Goal: Task Accomplishment & Management: Manage account settings

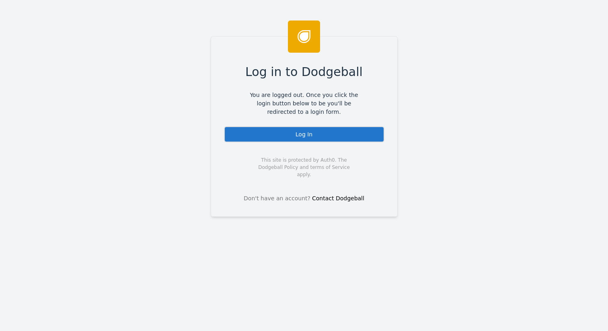
click at [297, 134] on div "Log In" at bounding box center [304, 134] width 160 height 16
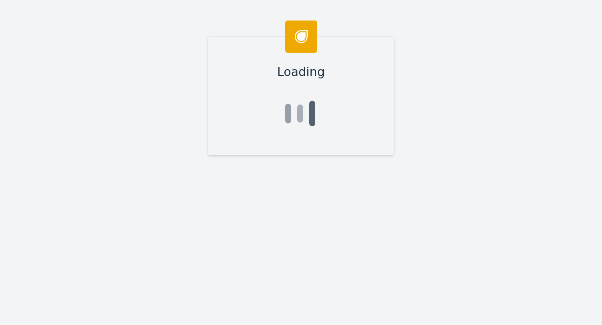
type input "Sagar"
type input "Agarwal"
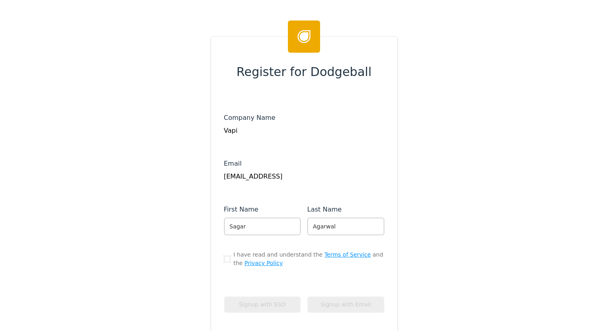
click at [224, 260] on input "checkbox" at bounding box center [227, 259] width 6 height 6
checkbox input "true"
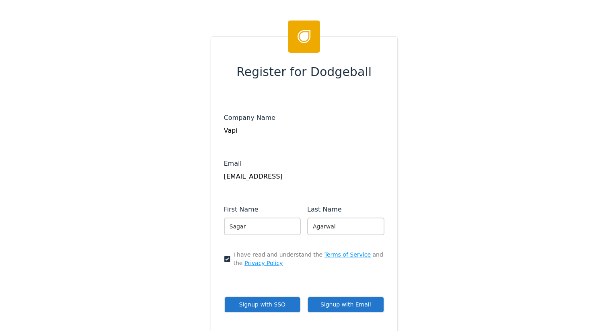
click at [320, 304] on button "Signup with Email" at bounding box center [345, 304] width 77 height 16
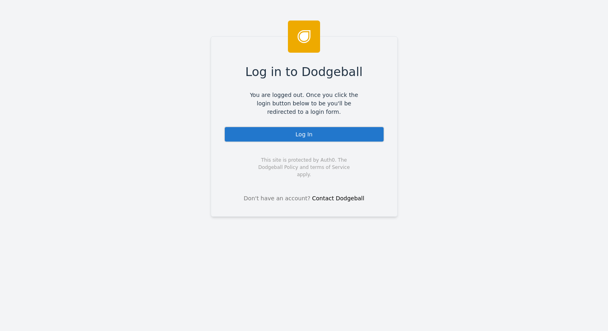
click at [335, 140] on div "Log In" at bounding box center [304, 134] width 160 height 16
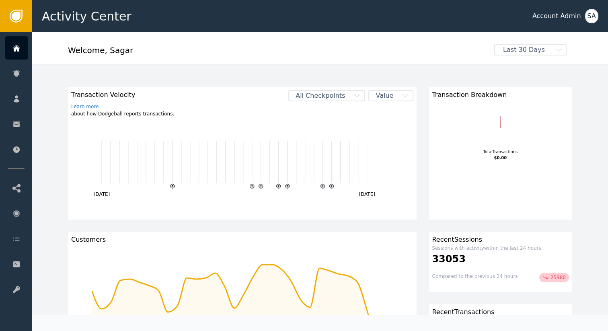
click at [221, 56] on div "Welcome , Sagar" at bounding box center [278, 53] width 421 height 18
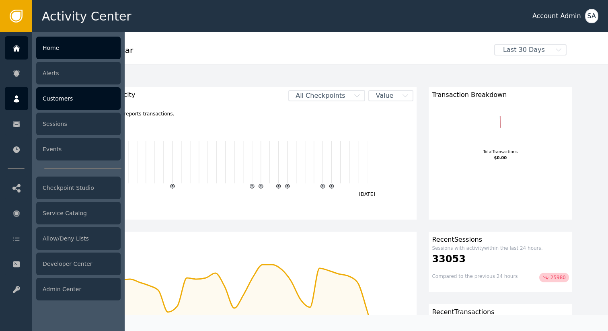
click at [41, 101] on div "Customers" at bounding box center [78, 98] width 84 height 23
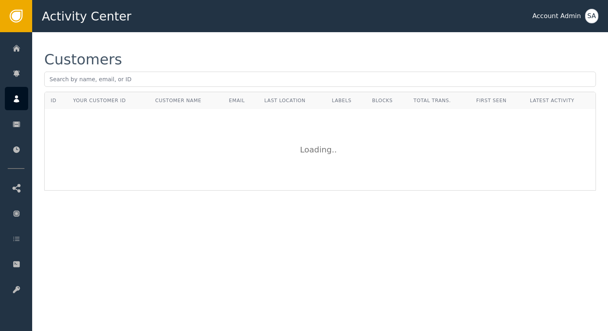
click at [149, 60] on div "Customers" at bounding box center [320, 59] width 552 height 14
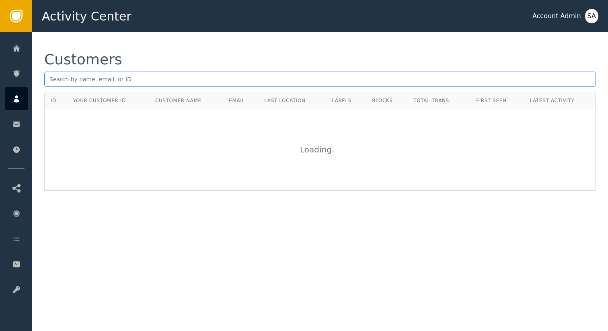
click at [139, 76] on input "text" at bounding box center [320, 79] width 552 height 15
paste input "[EMAIL_ADDRESS][DOMAIN_NAME]'s Org"
type input "[EMAIL_ADDRESS][DOMAIN_NAME]"
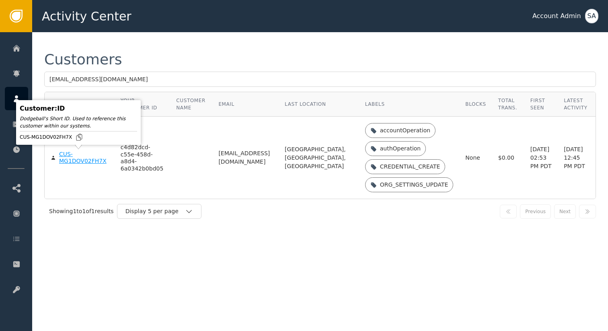
click at [68, 160] on div "CUS-MG1DOV02FH7X" at bounding box center [83, 158] width 49 height 14
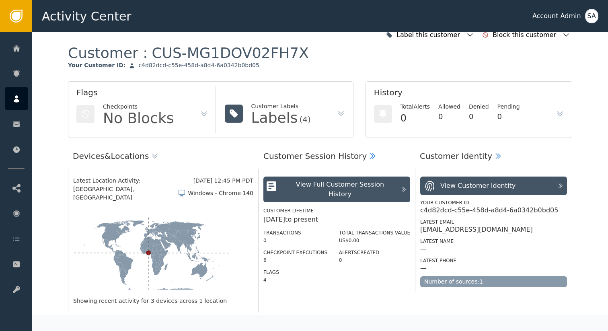
click at [200, 111] on icon at bounding box center [204, 114] width 8 height 8
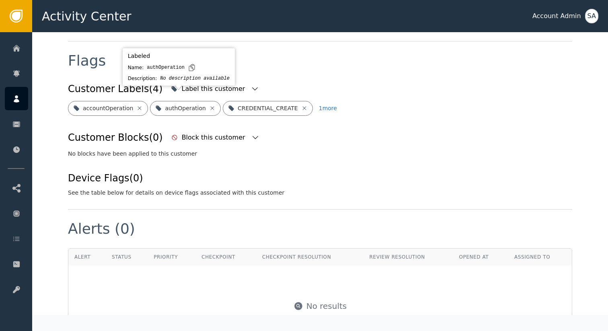
scroll to position [301, 0]
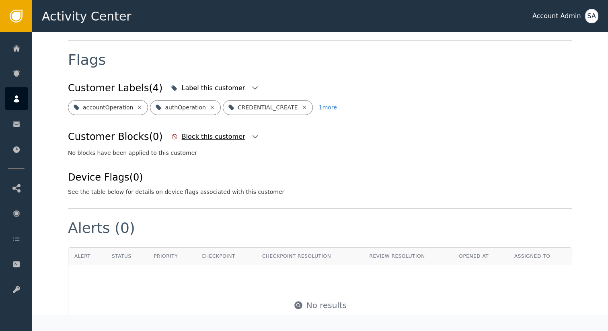
click at [214, 132] on div "Block this customer" at bounding box center [215, 137] width 66 height 10
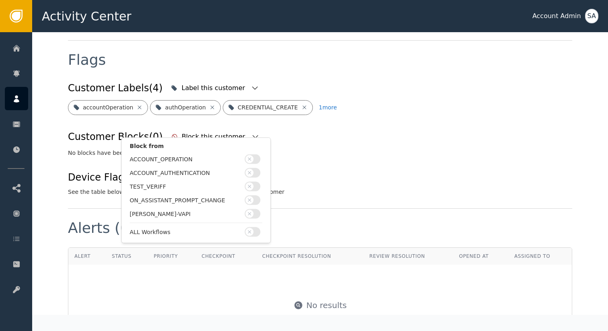
click at [254, 160] on button "button" at bounding box center [253, 159] width 16 height 10
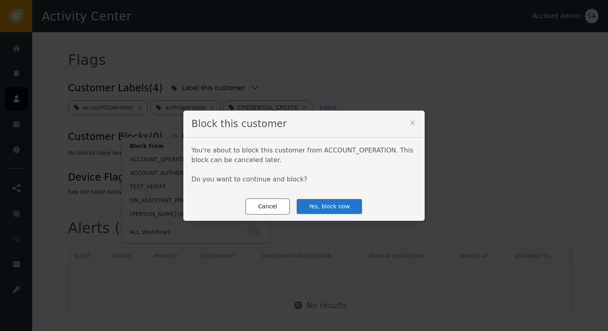
click at [261, 205] on button "Cancel" at bounding box center [267, 206] width 45 height 16
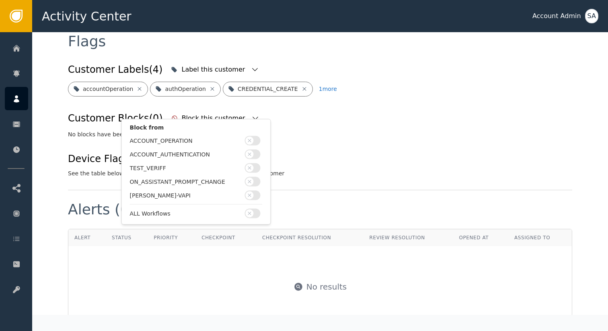
scroll to position [316, 0]
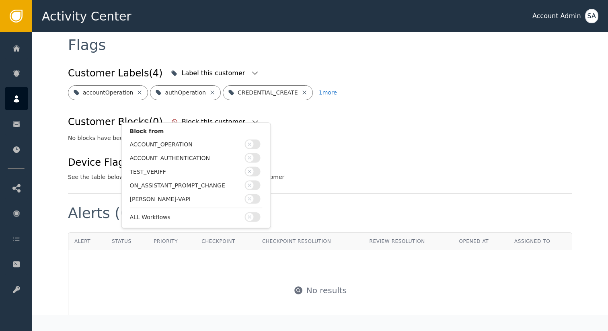
click at [252, 219] on span "button" at bounding box center [250, 217] width 8 height 8
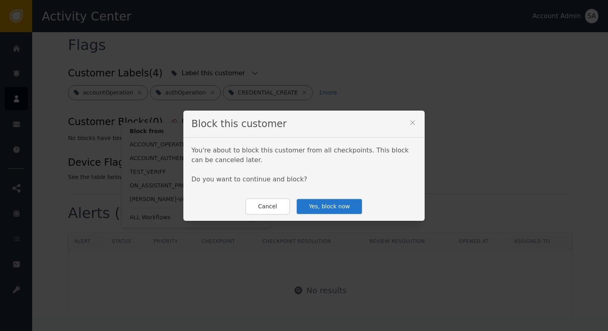
click at [315, 209] on button "Yes, block now" at bounding box center [329, 206] width 67 height 16
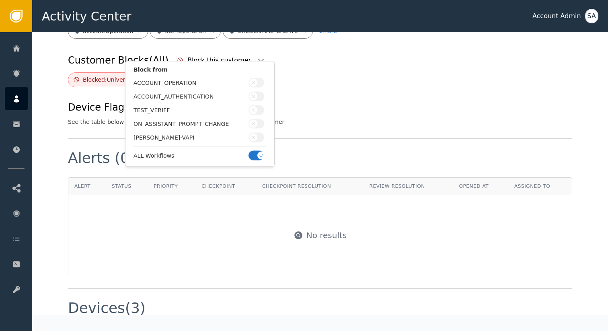
scroll to position [378, 0]
click at [347, 152] on div "Alerts (0)" at bounding box center [320, 163] width 504 height 27
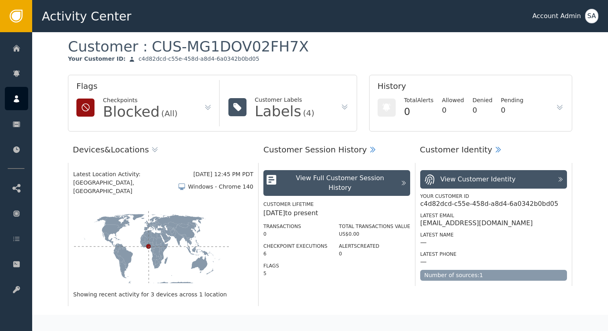
scroll to position [0, 0]
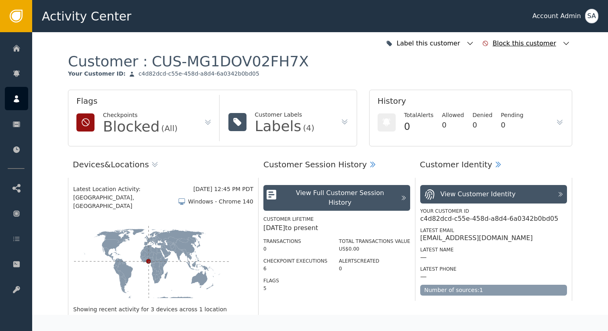
click at [529, 44] on div "Block this customer" at bounding box center [526, 44] width 66 height 10
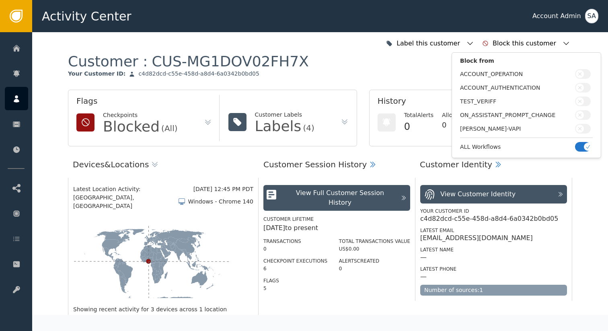
click at [369, 76] on div "Customer : CUS-MG1DOV02FH7X Your Customer ID : c4d82dcd-c55e-458d-a8d4-6a0342b0…" at bounding box center [320, 70] width 504 height 37
